Goal: Task Accomplishment & Management: Manage account settings

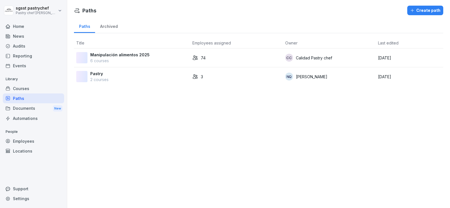
click at [101, 58] on p "6 courses" at bounding box center [119, 61] width 59 height 6
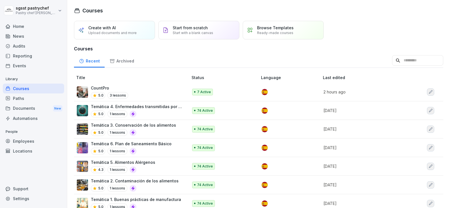
click at [25, 97] on div "Paths" at bounding box center [33, 98] width 61 height 10
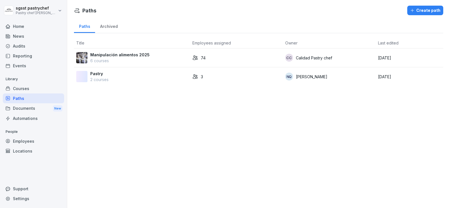
click at [201, 56] on p "74" at bounding box center [203, 58] width 5 height 6
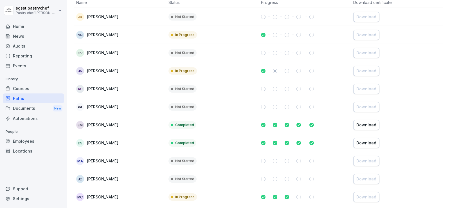
scroll to position [84, 0]
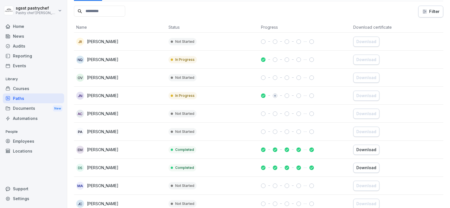
click at [124, 17] on input at bounding box center [99, 11] width 51 height 11
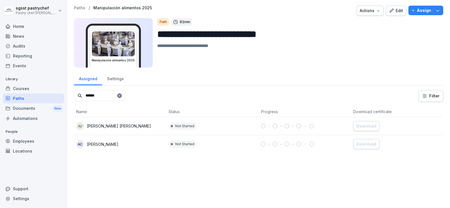
type input "******"
click at [130, 127] on p "ANDRES ALBERTO DIAZ VARGAS" at bounding box center [119, 126] width 64 height 6
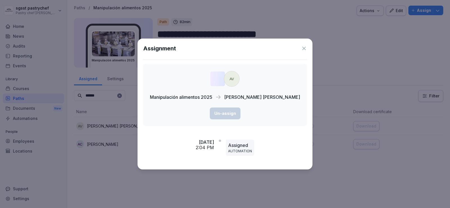
click at [246, 153] on p "AUTOMATION" at bounding box center [240, 150] width 24 height 5
click at [301, 46] on icon at bounding box center [304, 49] width 6 height 6
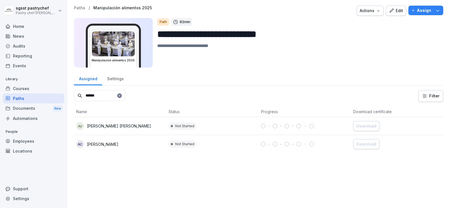
click at [129, 126] on p "ANDRES ALBERTO DIAZ VARGAS" at bounding box center [119, 126] width 64 height 6
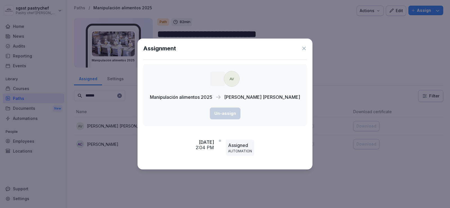
click at [303, 48] on icon at bounding box center [304, 49] width 6 height 6
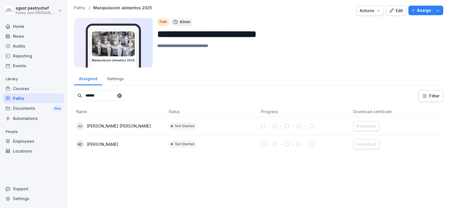
click at [417, 13] on p "Assign" at bounding box center [424, 10] width 14 height 6
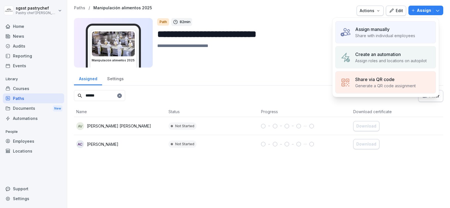
click at [394, 32] on div "Assign manually" at bounding box center [385, 29] width 60 height 7
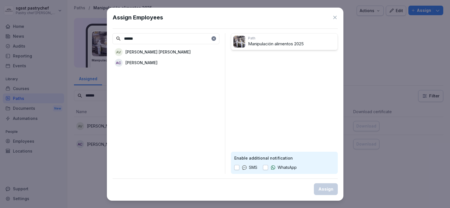
type input "******"
click at [166, 51] on p "ANDRES ALBERTO DIAZ VARGAS" at bounding box center [157, 52] width 65 height 6
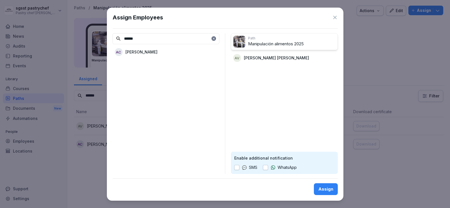
drag, startPoint x: 265, startPoint y: 167, endPoint x: 293, endPoint y: 172, distance: 28.9
click at [266, 167] on button "button" at bounding box center [265, 167] width 5 height 5
click at [331, 191] on div "Assign" at bounding box center [325, 189] width 15 height 6
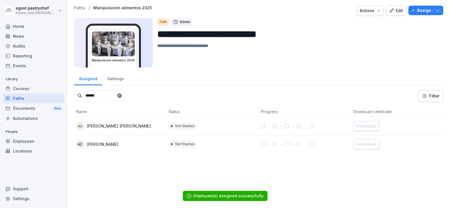
click at [38, 145] on div "Employees" at bounding box center [33, 141] width 61 height 10
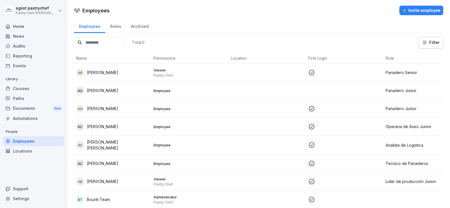
click at [109, 45] on input at bounding box center [99, 42] width 51 height 11
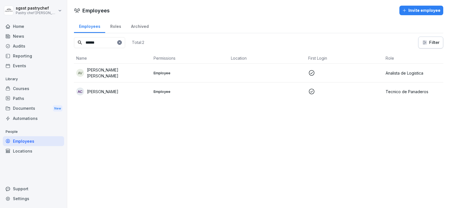
type input "******"
click at [116, 73] on p "ANDRES ALBERTO DIAZ VARGAS" at bounding box center [118, 73] width 62 height 12
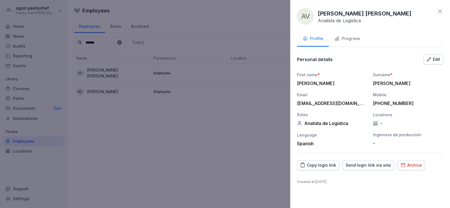
click at [441, 12] on icon at bounding box center [439, 11] width 7 height 7
